Goal: Navigation & Orientation: Find specific page/section

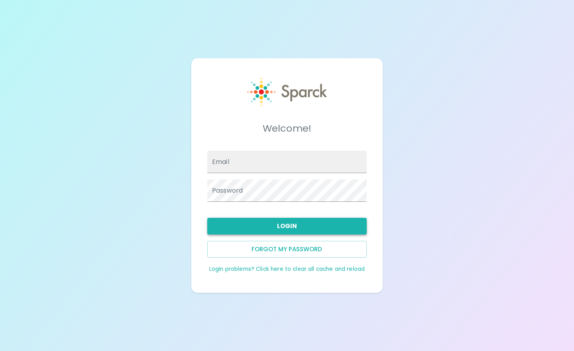
type input "[EMAIL_ADDRESS][DOMAIN_NAME]"
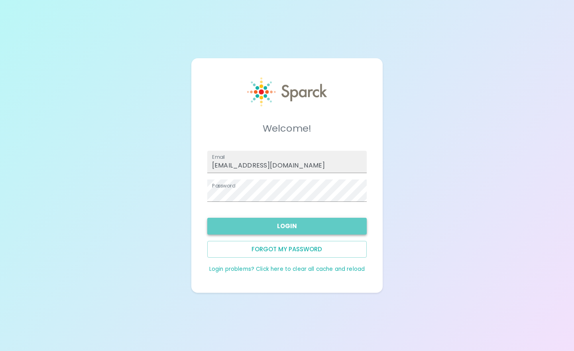
click at [276, 227] on button "Login" at bounding box center [287, 226] width 160 height 17
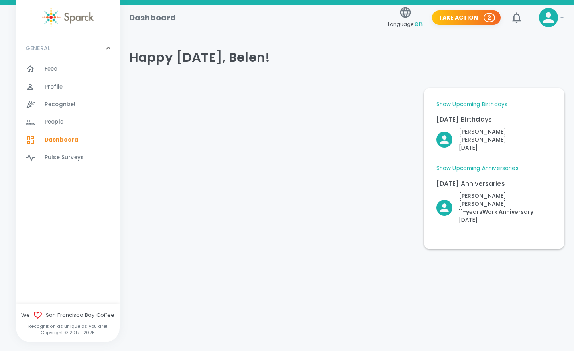
click at [481, 105] on link "Show Upcoming Birthdays" at bounding box center [472, 105] width 71 height 8
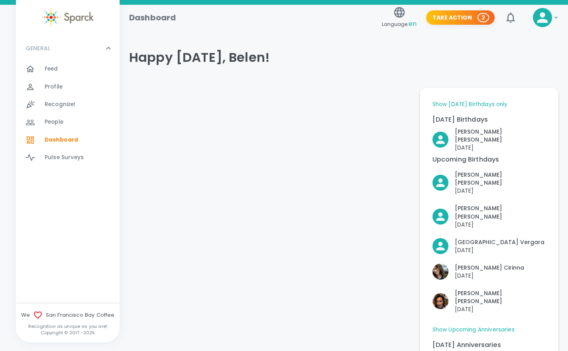
click at [59, 63] on div "Feed 0" at bounding box center [82, 68] width 75 height 11
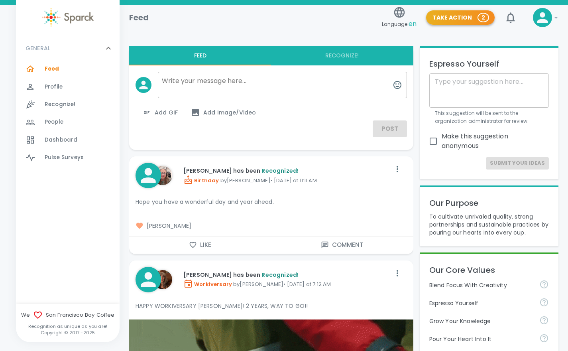
click at [462, 17] on button "Take Action 2" at bounding box center [460, 17] width 69 height 15
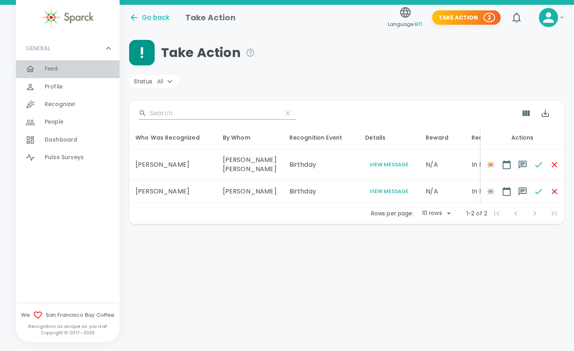
click at [49, 71] on span "Feed" at bounding box center [52, 69] width 14 height 8
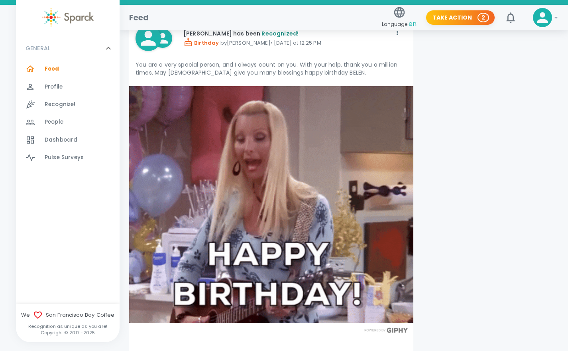
scroll to position [3203, 0]
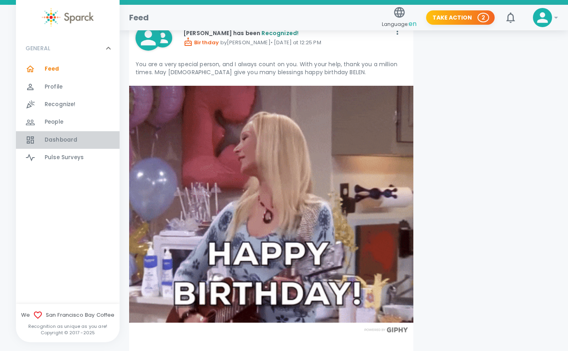
click at [69, 134] on div "Dashboard 0" at bounding box center [68, 140] width 104 height 18
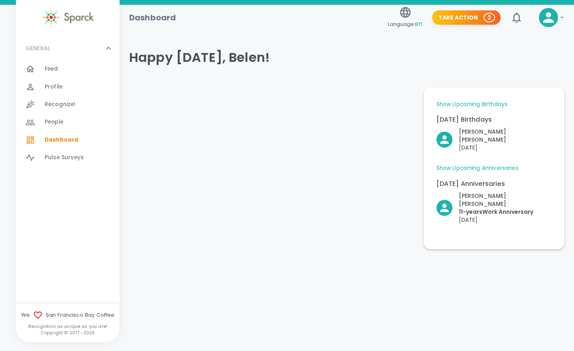
click at [69, 111] on div "Recognize! 0" at bounding box center [68, 105] width 104 height 18
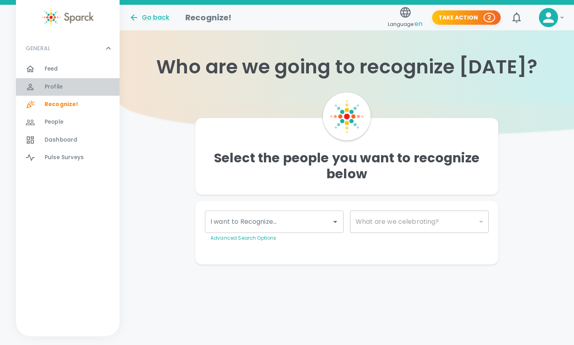
click at [50, 83] on span "Profile" at bounding box center [54, 87] width 18 height 8
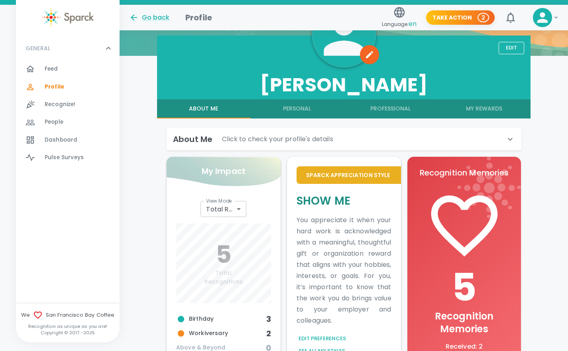
scroll to position [102, 0]
